Goal: Information Seeking & Learning: Learn about a topic

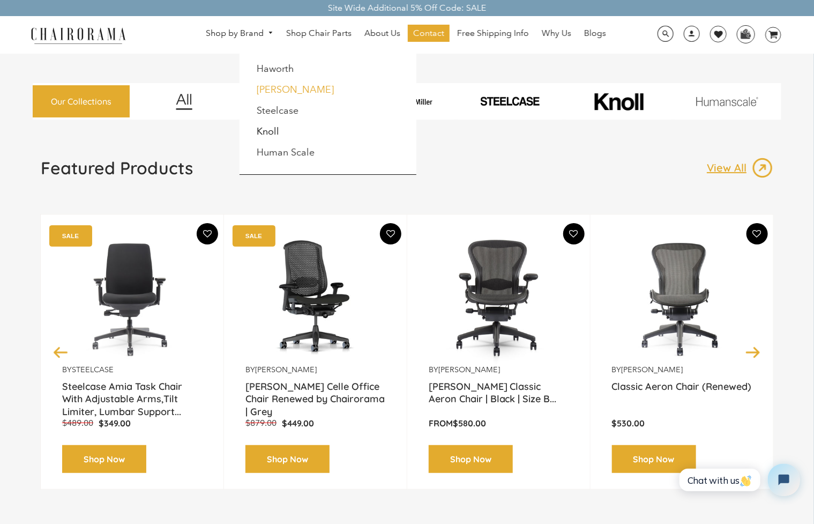
click at [282, 87] on link "[PERSON_NAME]" at bounding box center [295, 90] width 77 height 12
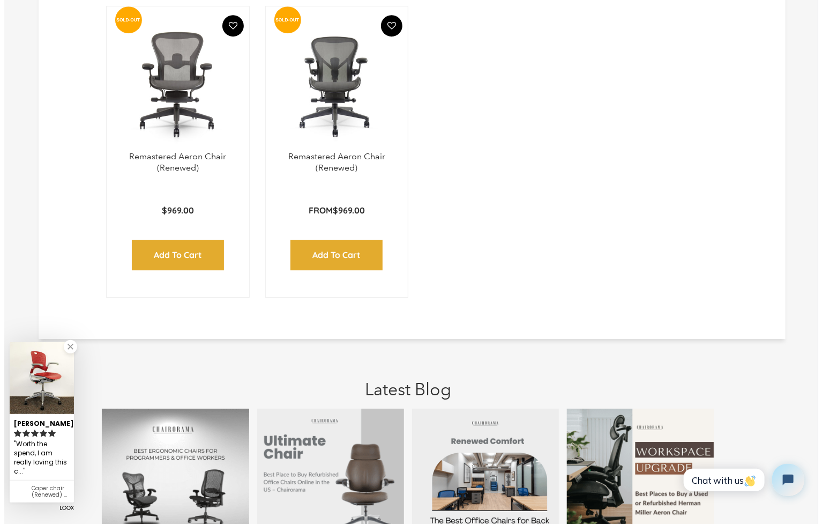
scroll to position [1930, 0]
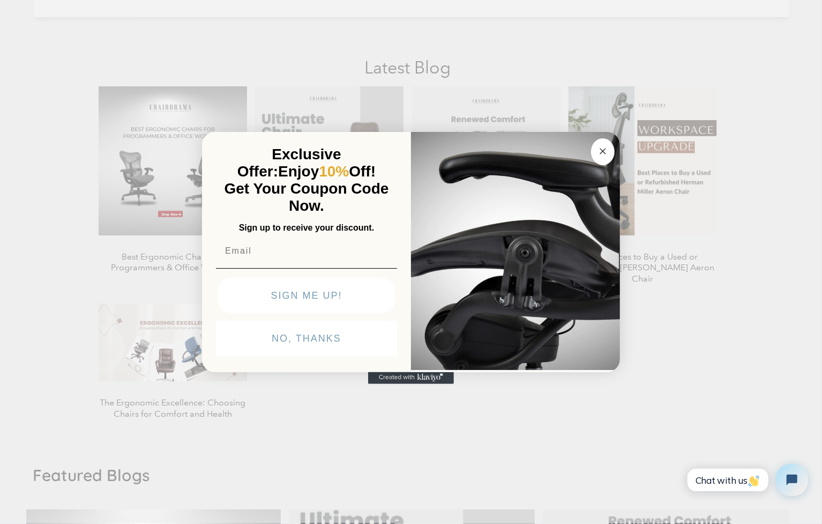
click at [602, 155] on circle "Close dialog" at bounding box center [603, 151] width 12 height 12
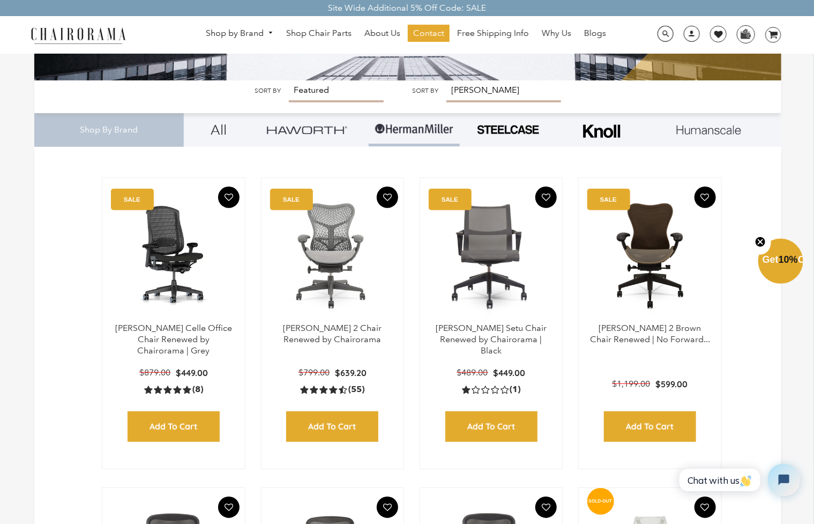
scroll to position [0, 0]
